Goal: Task Accomplishment & Management: Complete application form

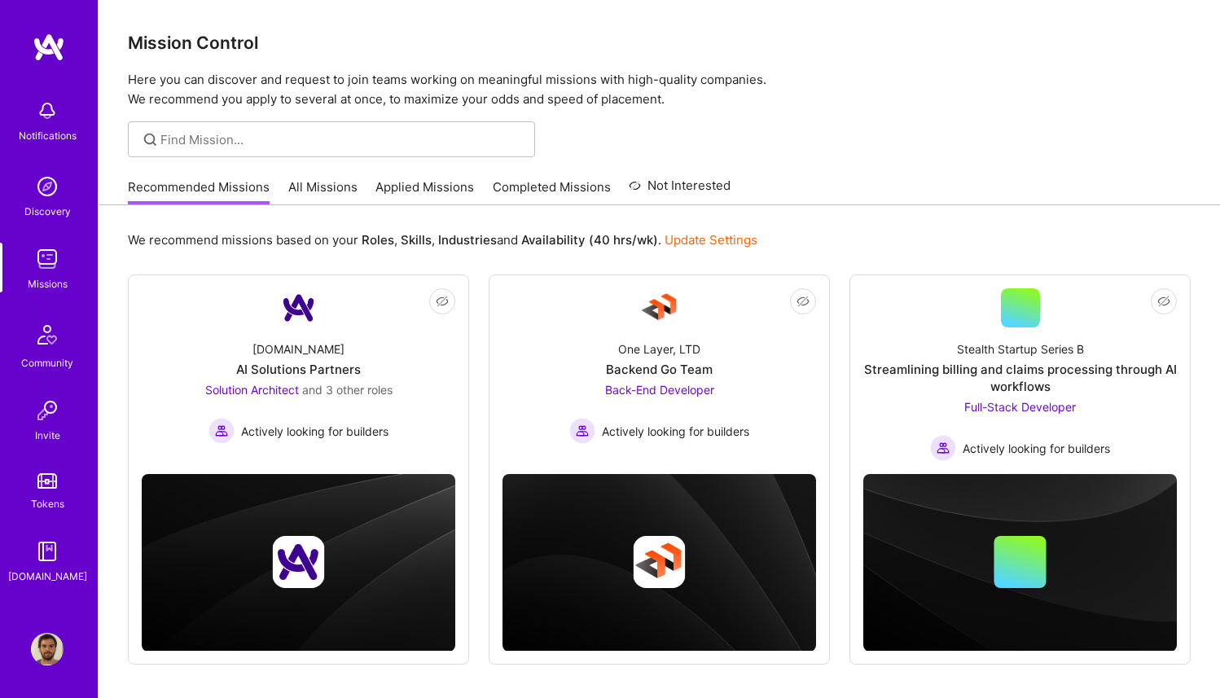
click at [42, 114] on img at bounding box center [47, 110] width 33 height 33
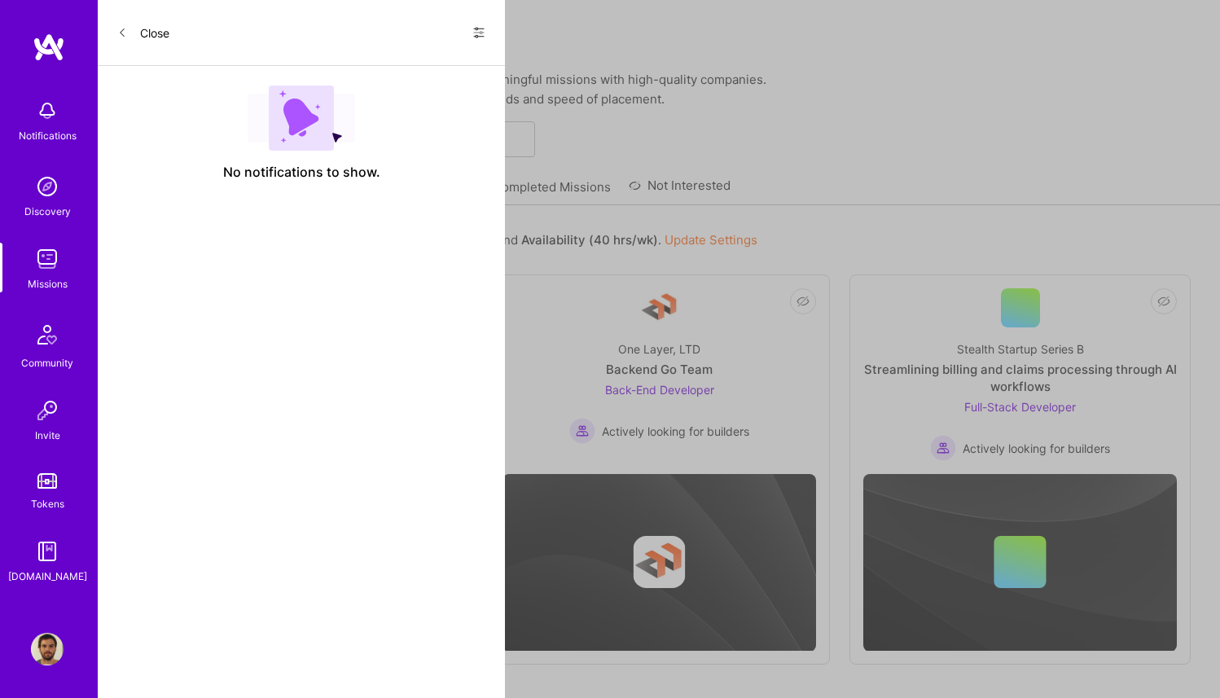
click at [149, 30] on button "Close" at bounding box center [143, 33] width 52 height 26
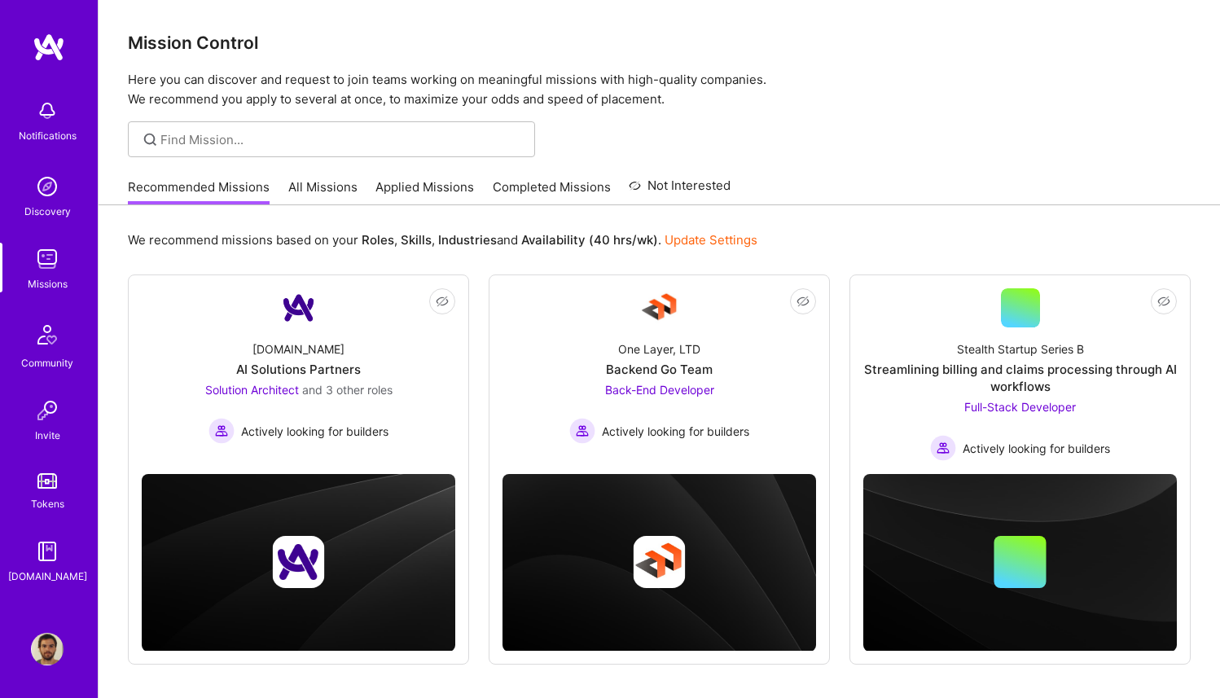
click at [43, 275] on div "Missions" at bounding box center [48, 283] width 40 height 17
click at [401, 198] on link "Applied Missions" at bounding box center [424, 191] width 99 height 27
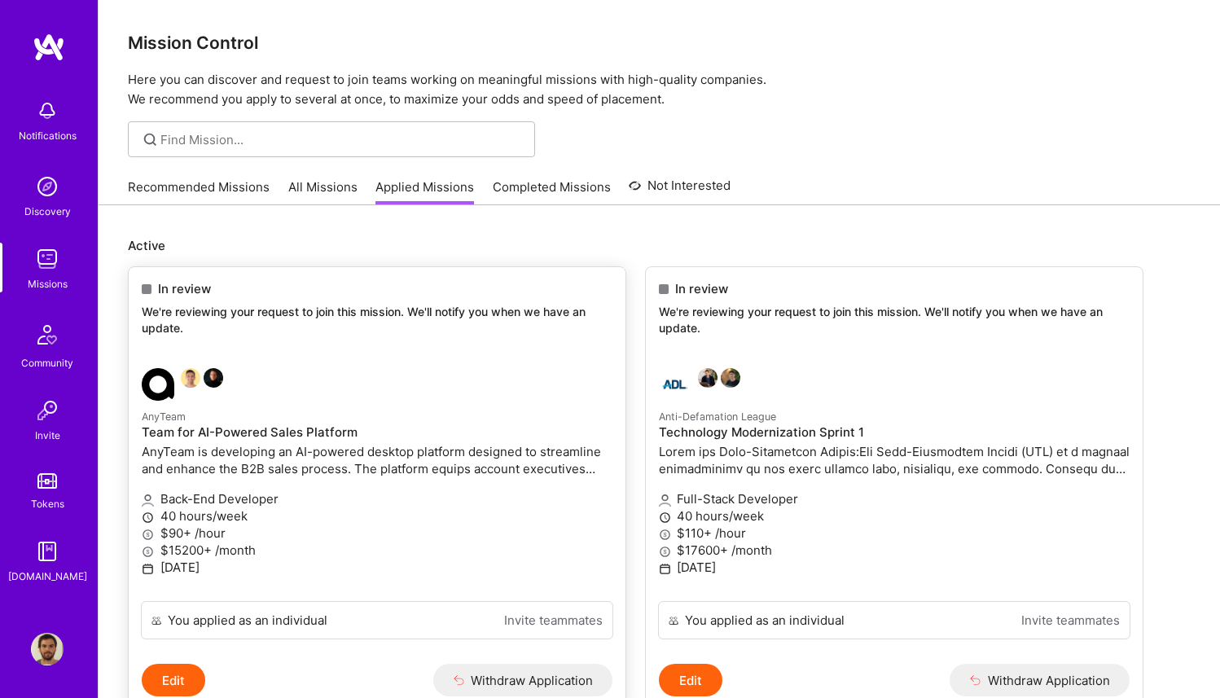
click at [402, 311] on p "We're reviewing your request to join this mission. We'll notify you when we hav…" at bounding box center [377, 320] width 471 height 32
click at [398, 349] on div "In review We're reviewing your request to join this mission. We'll notify you w…" at bounding box center [377, 311] width 497 height 88
click at [178, 691] on button "Edit" at bounding box center [174, 680] width 64 height 33
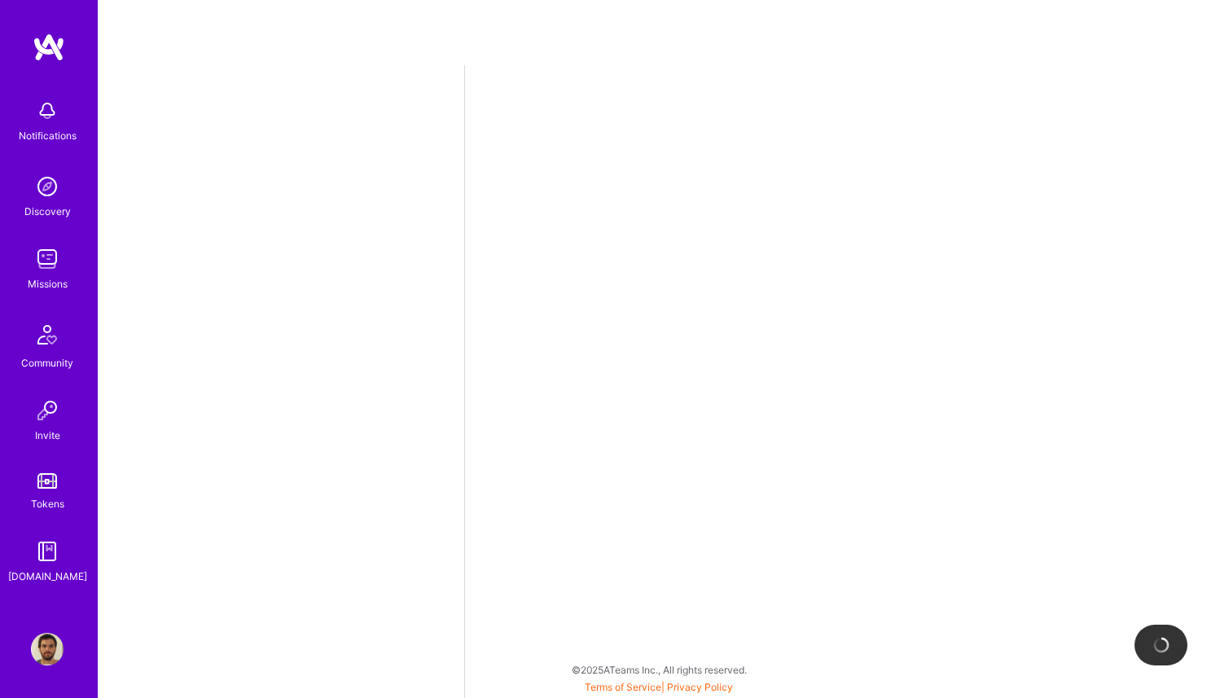
select select "BR"
